Goal: Transaction & Acquisition: Purchase product/service

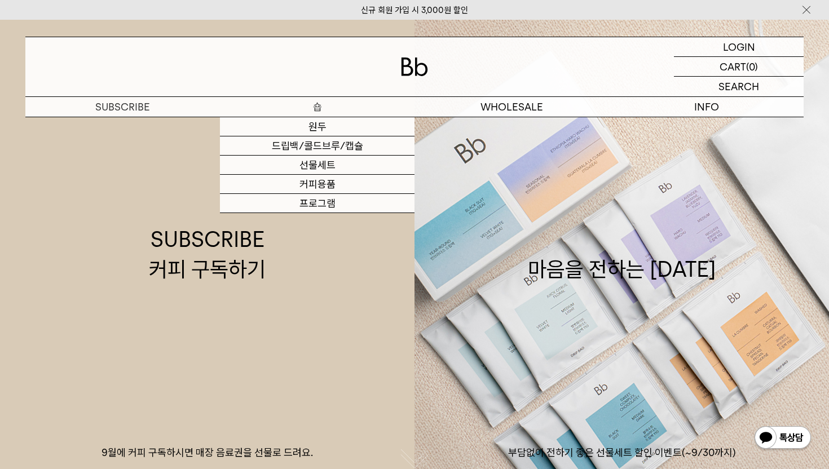
click at [310, 112] on p "숍" at bounding box center [317, 107] width 195 height 20
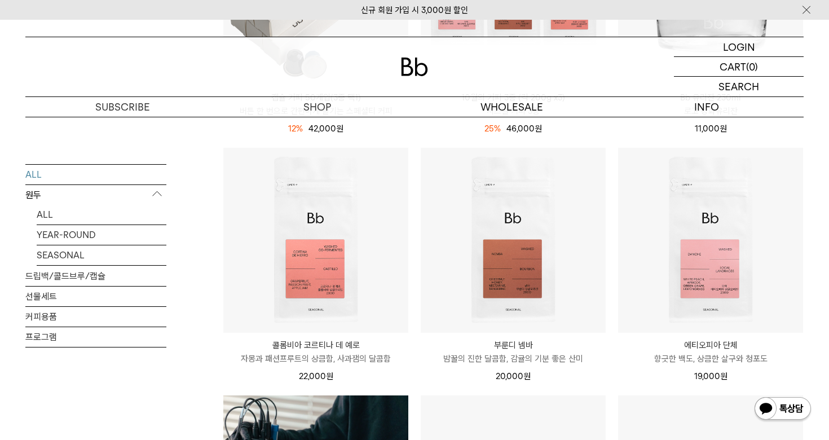
scroll to position [576, 0]
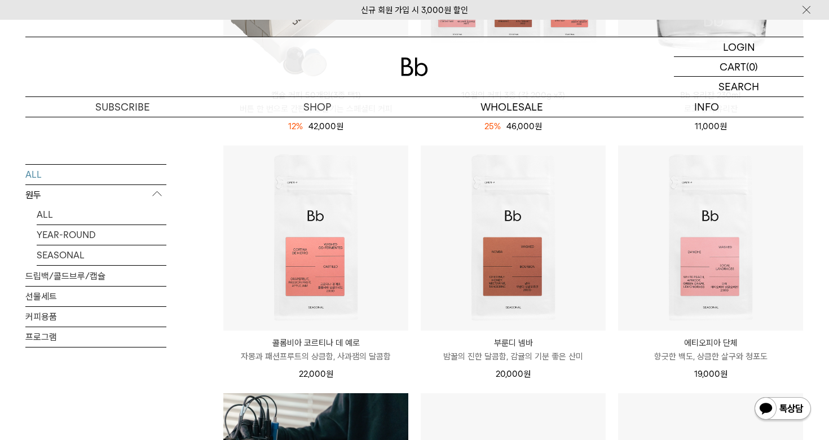
click at [155, 191] on p "원두" at bounding box center [95, 194] width 141 height 20
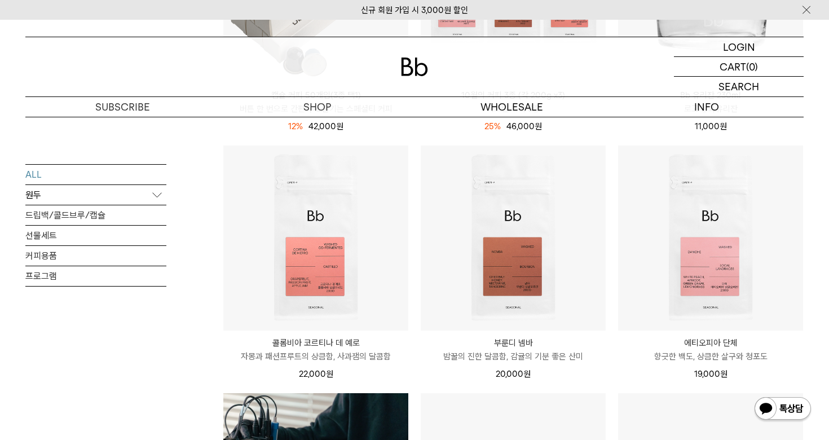
click at [159, 190] on p "원두" at bounding box center [95, 194] width 141 height 20
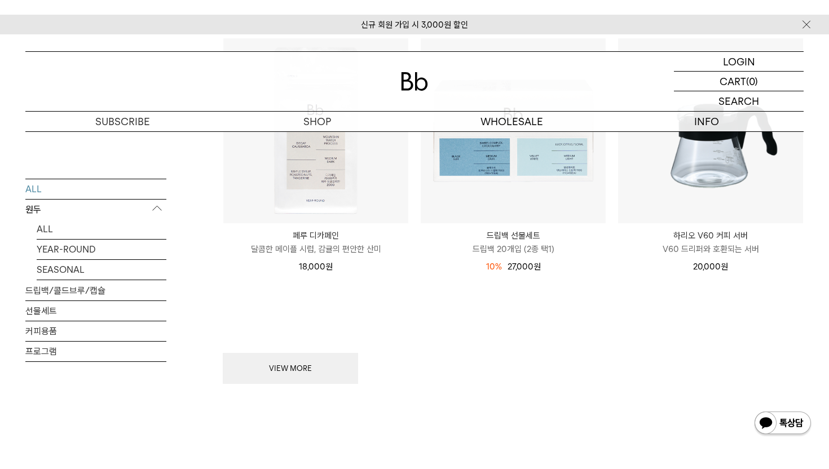
scroll to position [1525, 0]
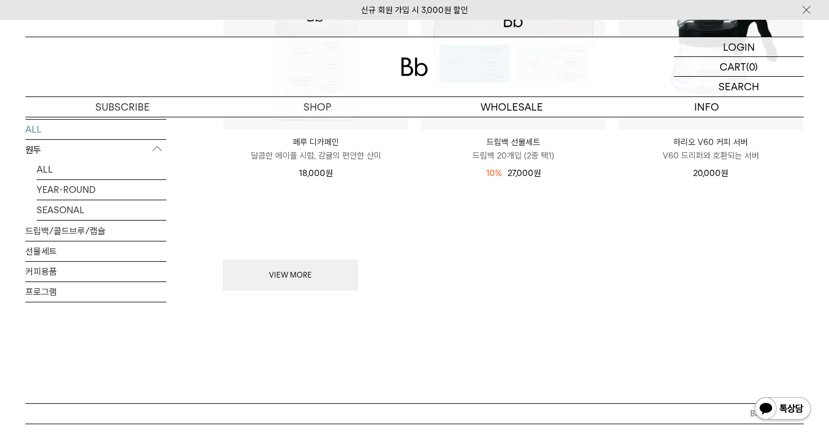
click at [156, 149] on p "원두" at bounding box center [95, 149] width 141 height 20
